Goal: Task Accomplishment & Management: Manage account settings

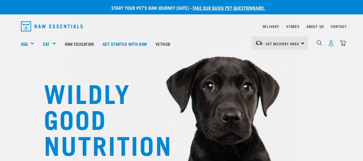
click at [331, 42] on img "dropdown navigation" at bounding box center [331, 43] width 6 height 6
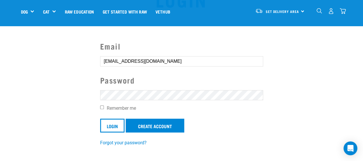
scroll to position [86, 0]
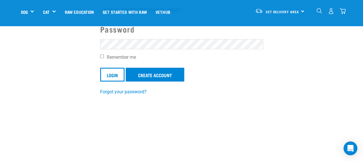
click at [101, 55] on input "Remember me" at bounding box center [102, 56] width 4 height 4
checkbox input "true"
click at [114, 75] on input "Login" at bounding box center [112, 75] width 24 height 14
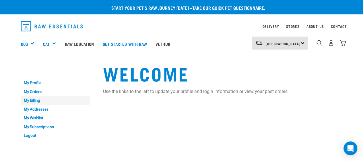
click at [34, 99] on link "My Billing" at bounding box center [55, 100] width 69 height 9
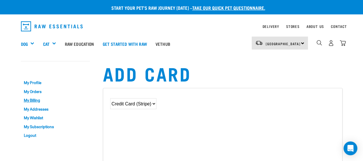
scroll to position [29, 0]
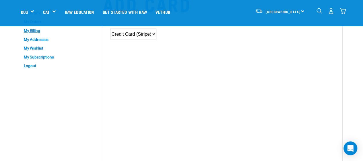
click at [150, 32] on select "Credit Card (Stripe)" at bounding box center [133, 33] width 46 height 11
click at [110, 28] on select "Credit Card (Stripe)" at bounding box center [133, 33] width 46 height 11
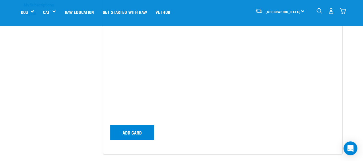
scroll to position [86, 0]
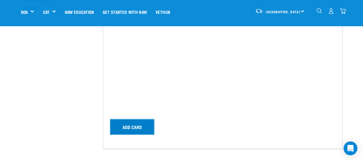
click at [128, 127] on button "Add card" at bounding box center [132, 126] width 44 height 15
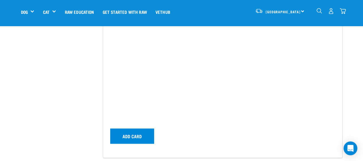
scroll to position [172, 0]
click at [134, 138] on button "ADD CARD" at bounding box center [132, 135] width 44 height 15
